Goal: Obtain resource: Obtain resource

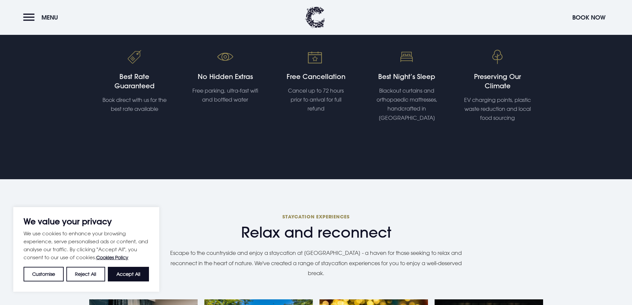
scroll to position [298, 0]
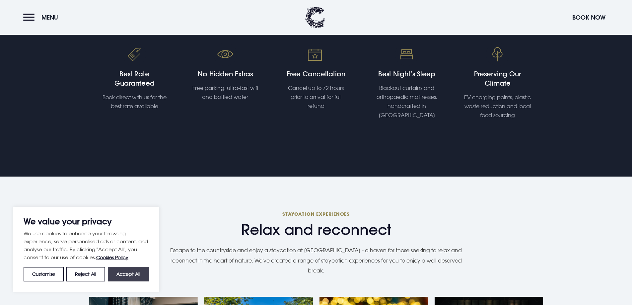
click at [149, 273] on button "Accept All" at bounding box center [128, 274] width 41 height 15
checkbox input "true"
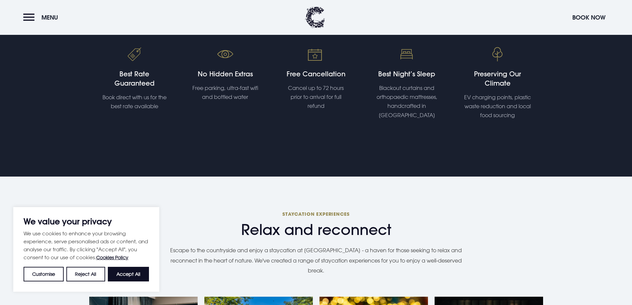
checkbox input "true"
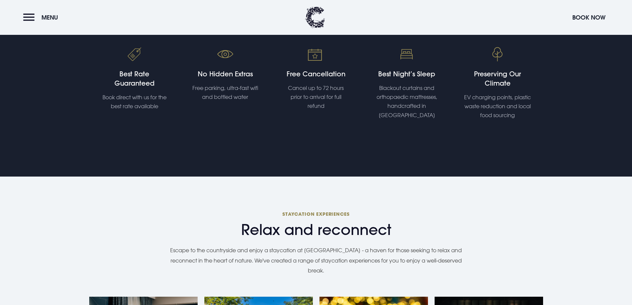
click at [17, 18] on header "Menu Book Now" at bounding box center [316, 17] width 632 height 35
click at [32, 17] on button "Menu" at bounding box center [42, 17] width 38 height 14
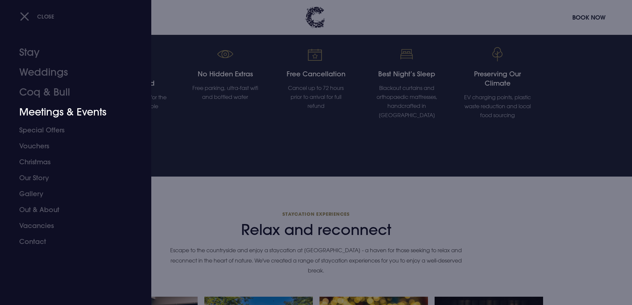
click at [38, 117] on link "Meetings & Events" at bounding box center [71, 112] width 105 height 20
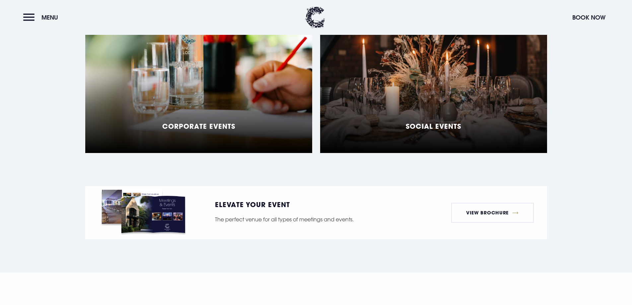
scroll to position [597, 0]
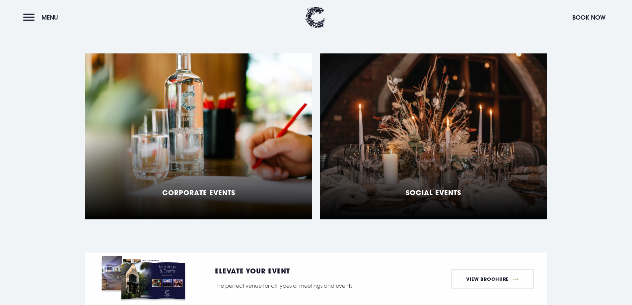
click at [445, 170] on div "Social Events" at bounding box center [433, 136] width 227 height 166
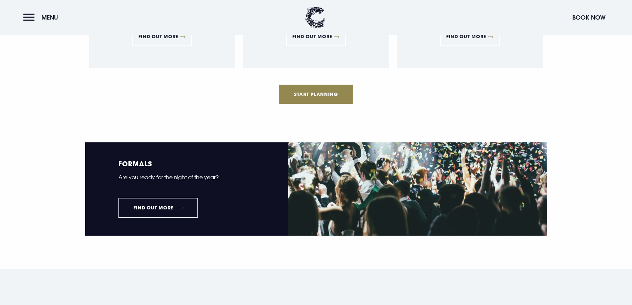
scroll to position [895, 0]
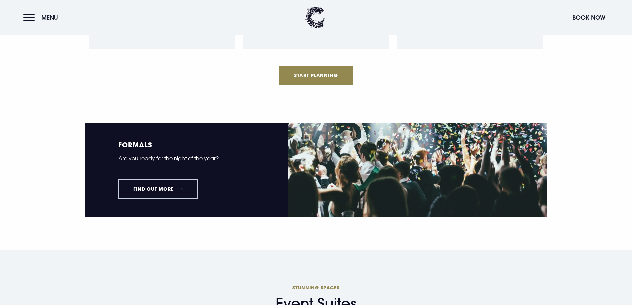
click at [172, 185] on link "Find out more" at bounding box center [158, 189] width 80 height 20
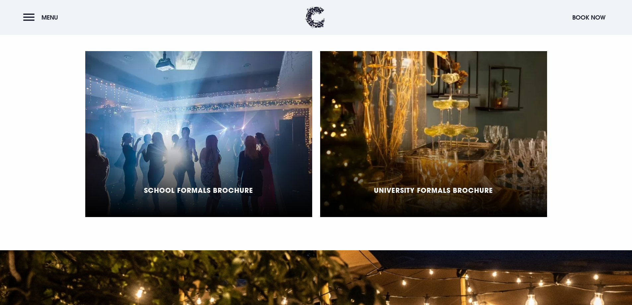
scroll to position [597, 0]
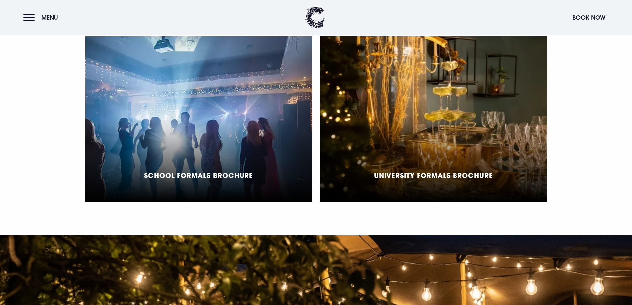
click at [227, 133] on div "School Formals Brochure" at bounding box center [198, 119] width 227 height 166
